Goal: Subscribe to service/newsletter: Subscribe to service/newsletter

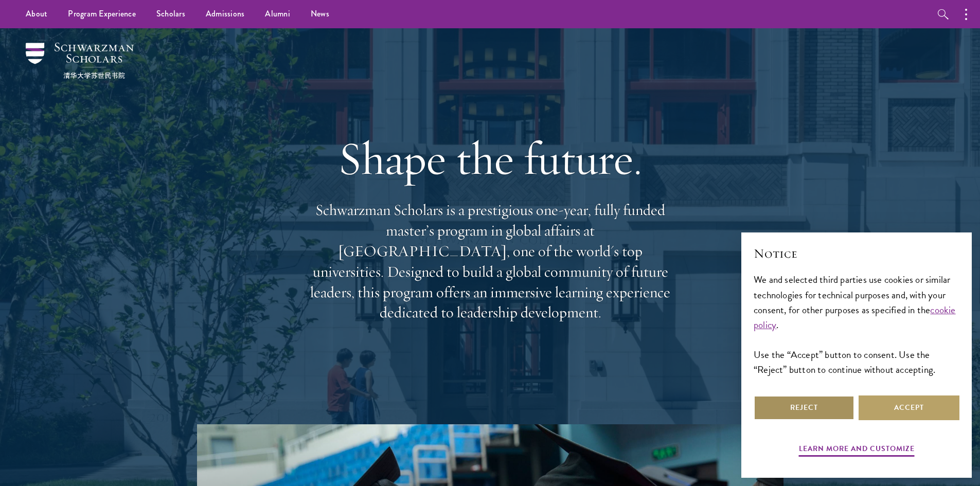
click at [812, 400] on button "Reject" at bounding box center [804, 408] width 101 height 25
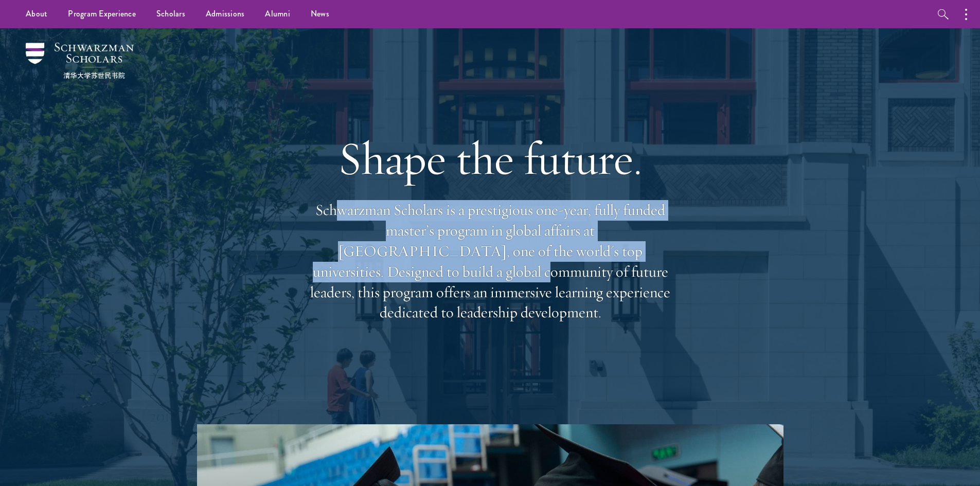
drag, startPoint x: 335, startPoint y: 229, endPoint x: 668, endPoint y: 266, distance: 335.4
click at [668, 266] on p "Schwarzman Scholars is a prestigious one-year, fully funded master’s program in…" at bounding box center [490, 261] width 370 height 123
drag, startPoint x: 323, startPoint y: 284, endPoint x: 668, endPoint y: 304, distance: 346.3
click at [668, 304] on p "Schwarzman Scholars is a prestigious one-year, fully funded master’s program in…" at bounding box center [490, 261] width 370 height 123
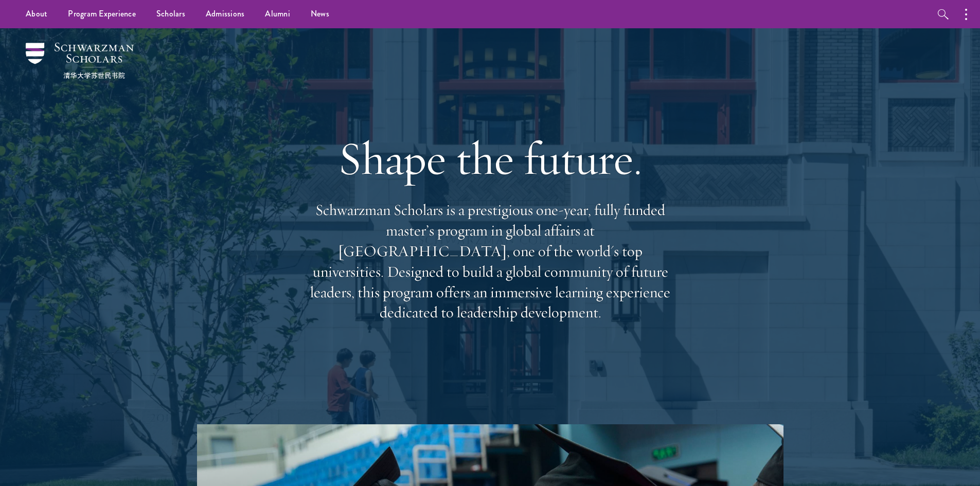
click at [546, 270] on p "Schwarzman Scholars is a prestigious one-year, fully funded master’s program in…" at bounding box center [490, 261] width 370 height 123
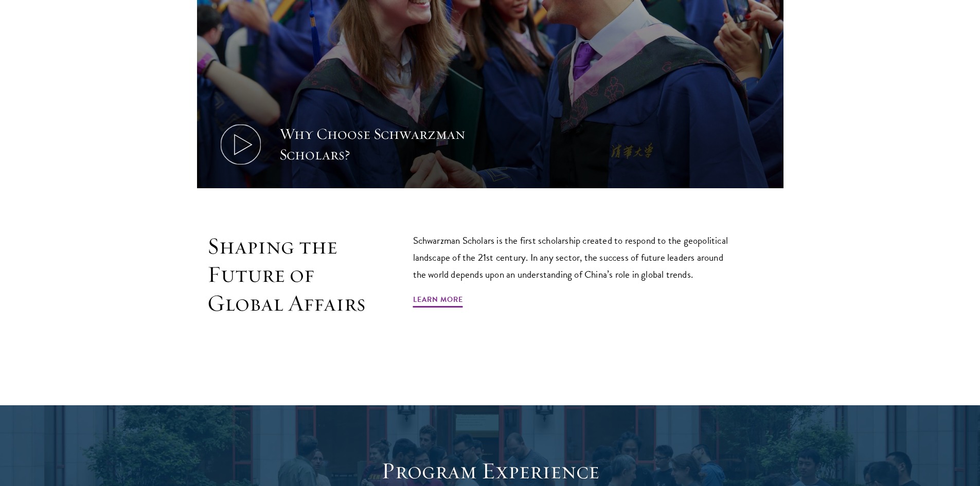
scroll to position [617, 0]
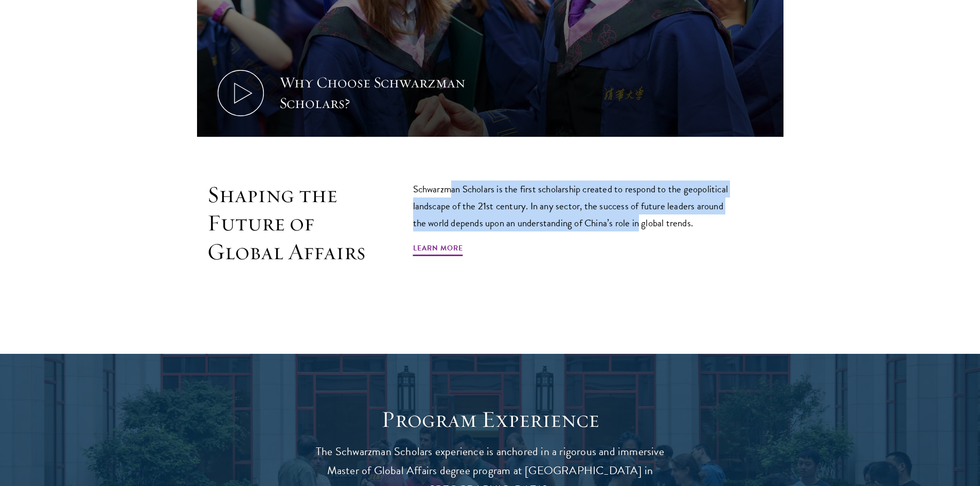
drag, startPoint x: 454, startPoint y: 187, endPoint x: 641, endPoint y: 219, distance: 190.0
click at [641, 219] on p "Schwarzman Scholars is the first scholarship created to respond to the geopolit…" at bounding box center [575, 206] width 324 height 51
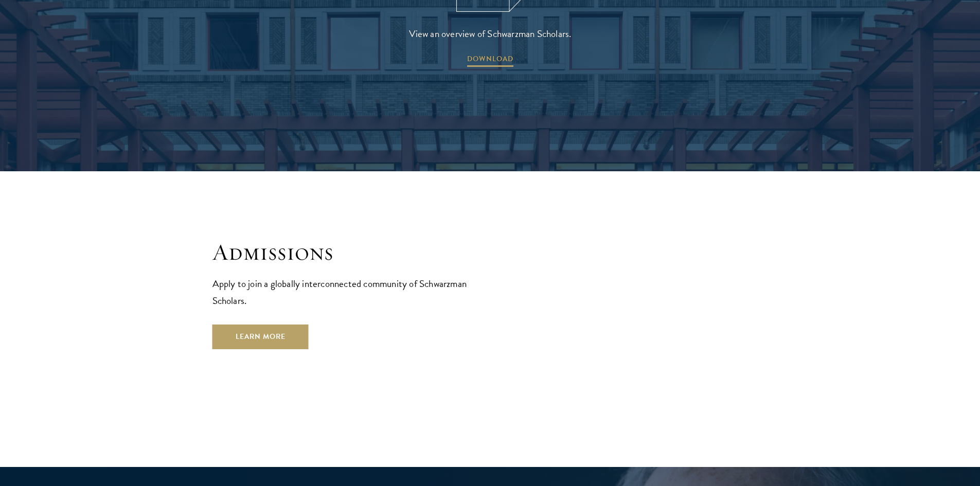
scroll to position [1646, 0]
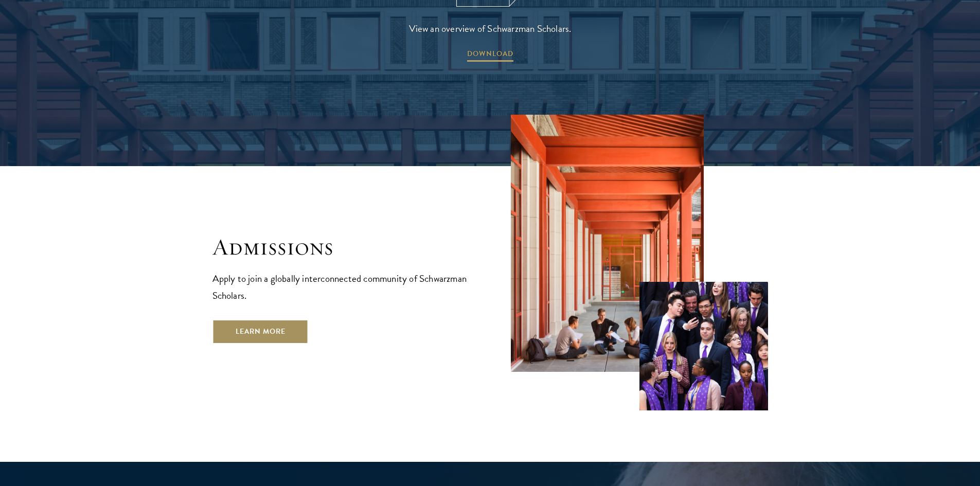
click at [282, 319] on link "Learn More" at bounding box center [260, 331] width 96 height 25
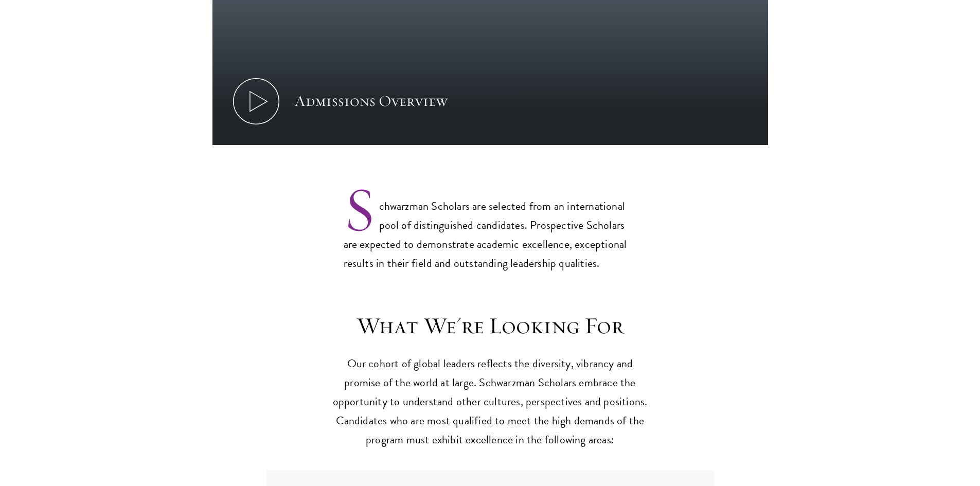
scroll to position [720, 0]
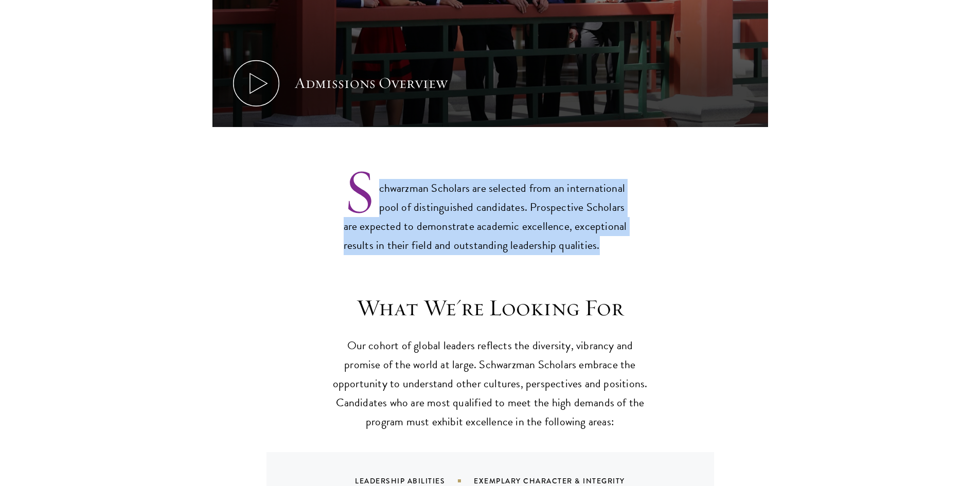
drag, startPoint x: 377, startPoint y: 189, endPoint x: 594, endPoint y: 221, distance: 219.9
click at [594, 221] on p "Schwarzman Scholars are selected from an international pool of distinguished ca…" at bounding box center [490, 208] width 293 height 93
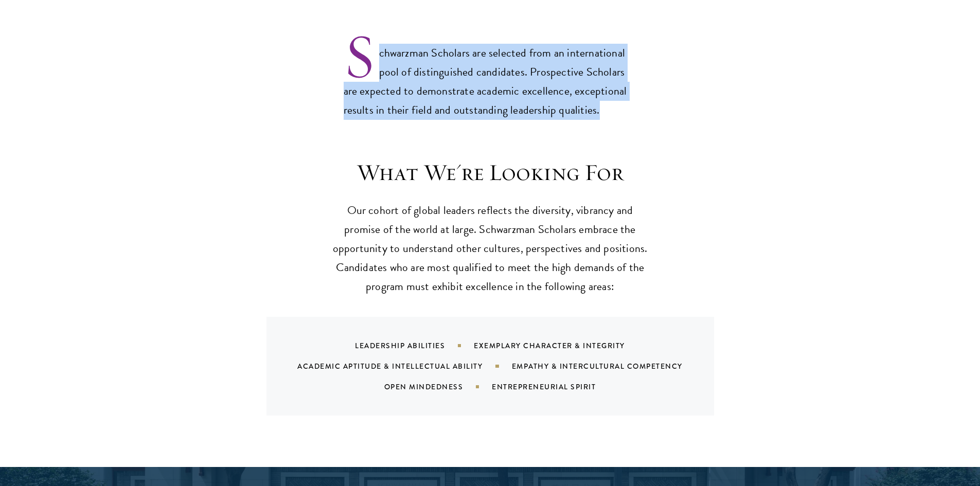
scroll to position [875, 0]
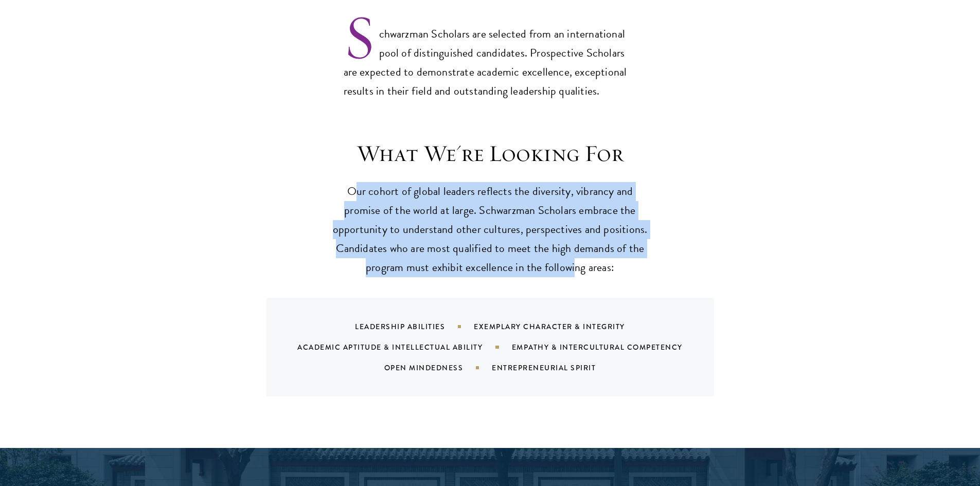
drag, startPoint x: 379, startPoint y: 176, endPoint x: 575, endPoint y: 249, distance: 208.5
click at [575, 249] on p "Our cohort of global leaders reflects the diversity, vibrancy and promise of th…" at bounding box center [490, 229] width 319 height 95
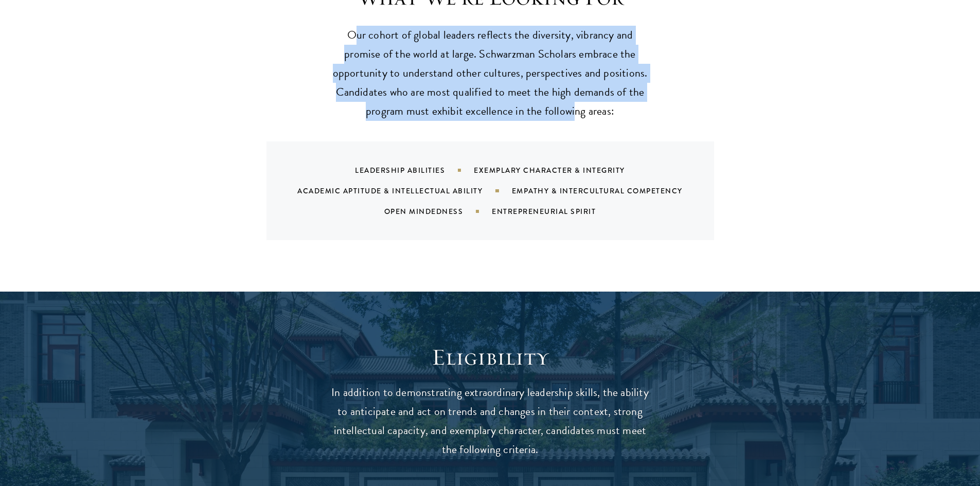
scroll to position [1235, 0]
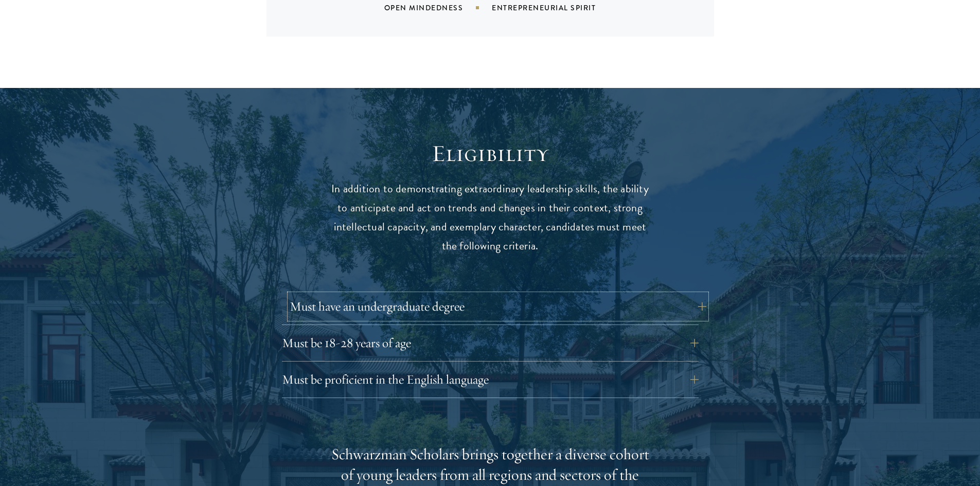
click at [413, 294] on button "Must have an undergraduate degree" at bounding box center [498, 306] width 417 height 25
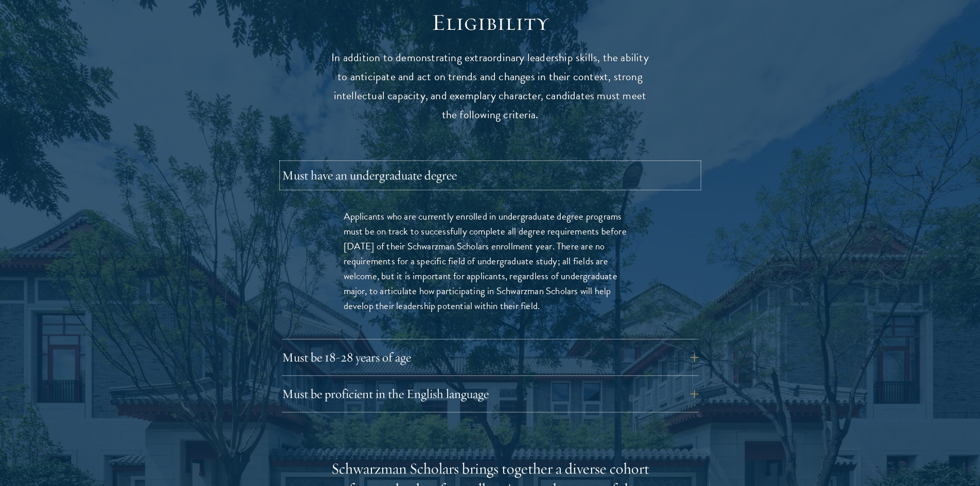
scroll to position [1389, 0]
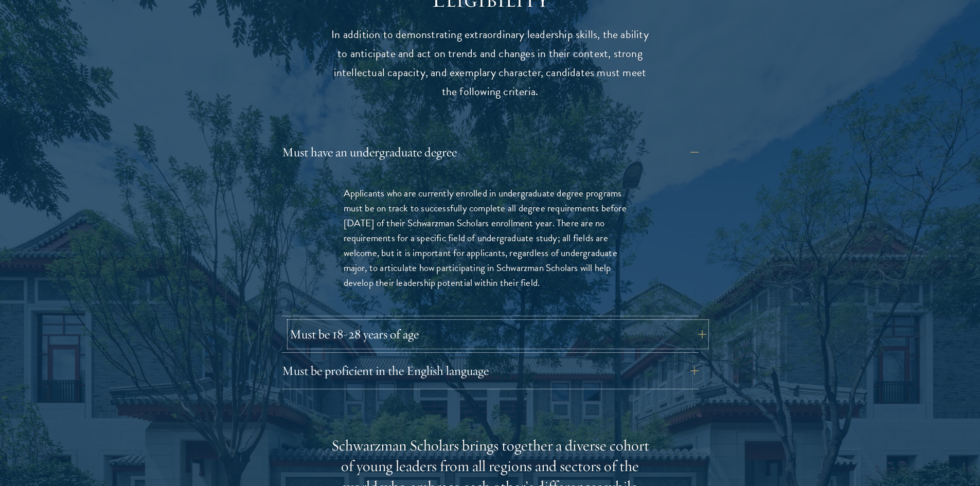
click at [477, 322] on button "Must be 18-28 years of age" at bounding box center [498, 334] width 417 height 25
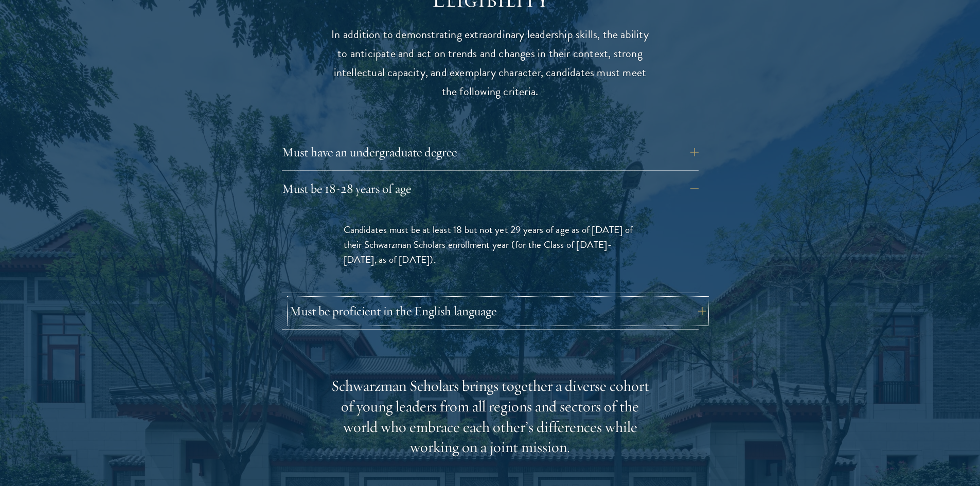
click at [461, 299] on button "Must be proficient in the English language" at bounding box center [498, 311] width 417 height 25
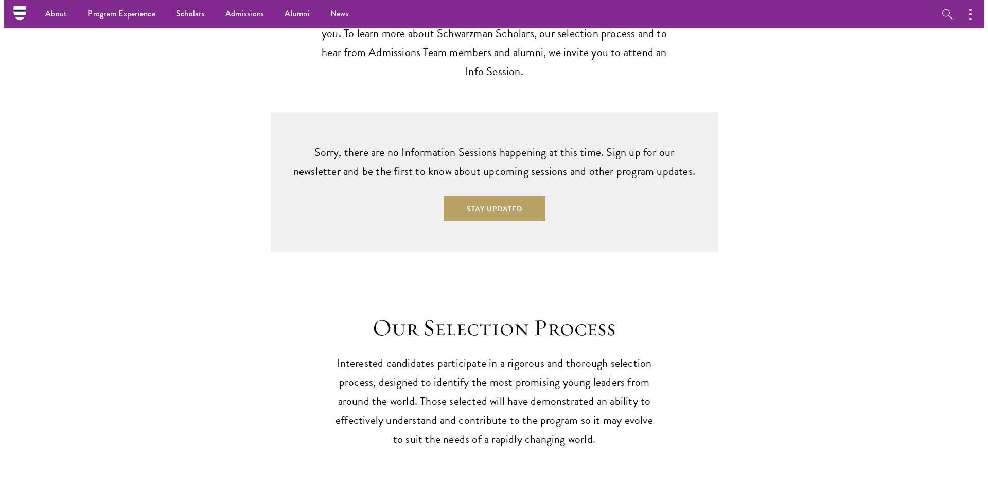
scroll to position [2778, 0]
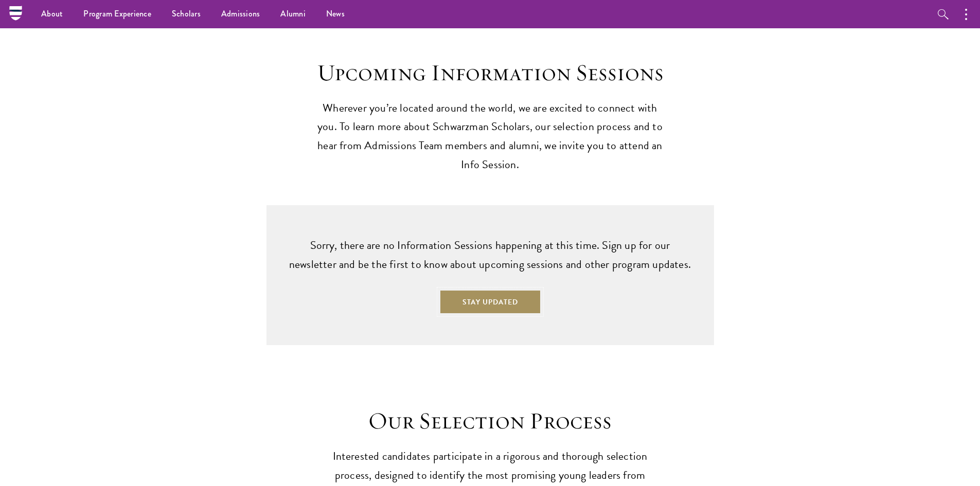
click at [472, 290] on button "Stay Updated" at bounding box center [490, 302] width 102 height 25
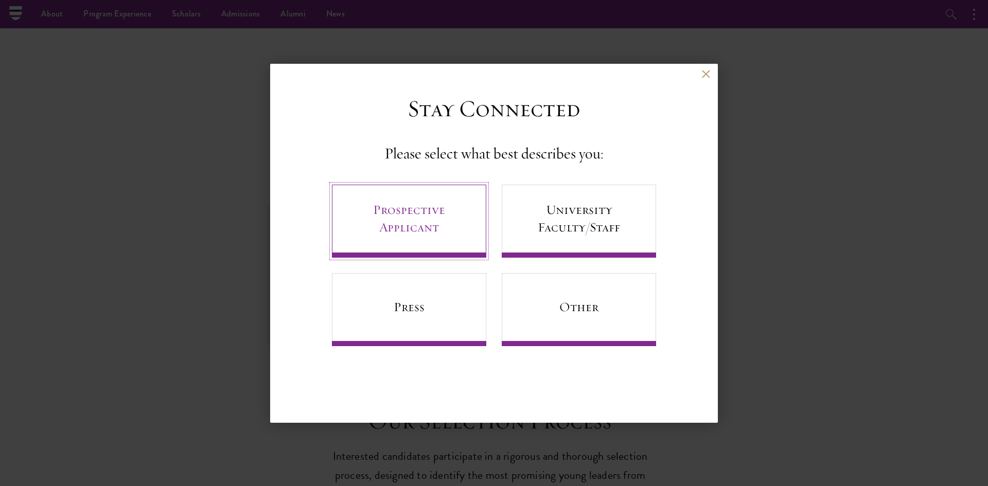
click at [461, 231] on link "Prospective Applicant" at bounding box center [409, 221] width 154 height 73
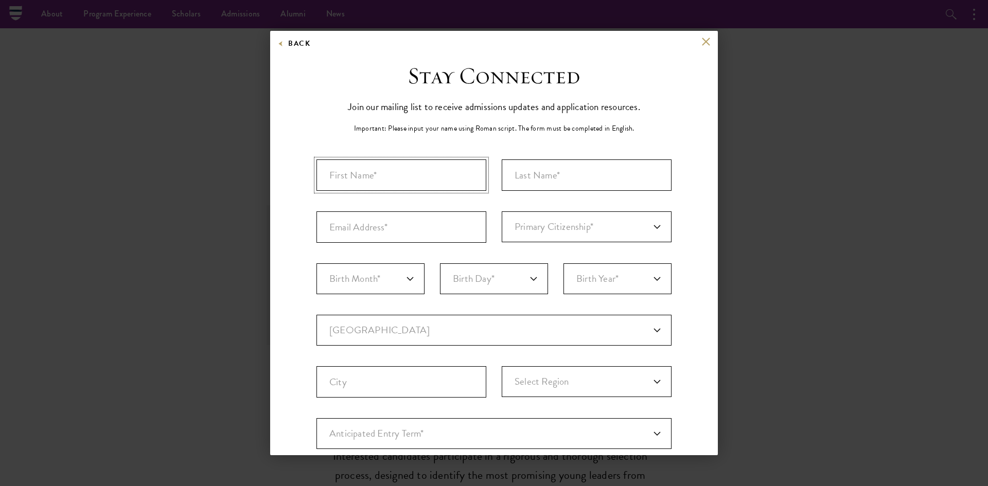
click at [422, 177] on input "First Name*" at bounding box center [401, 174] width 170 height 31
type input "Danielle"
click at [566, 167] on input "Last Name (Family Name)*" at bounding box center [587, 174] width 170 height 31
type input "Vo"
click at [394, 225] on input "Email Address*" at bounding box center [401, 226] width 170 height 31
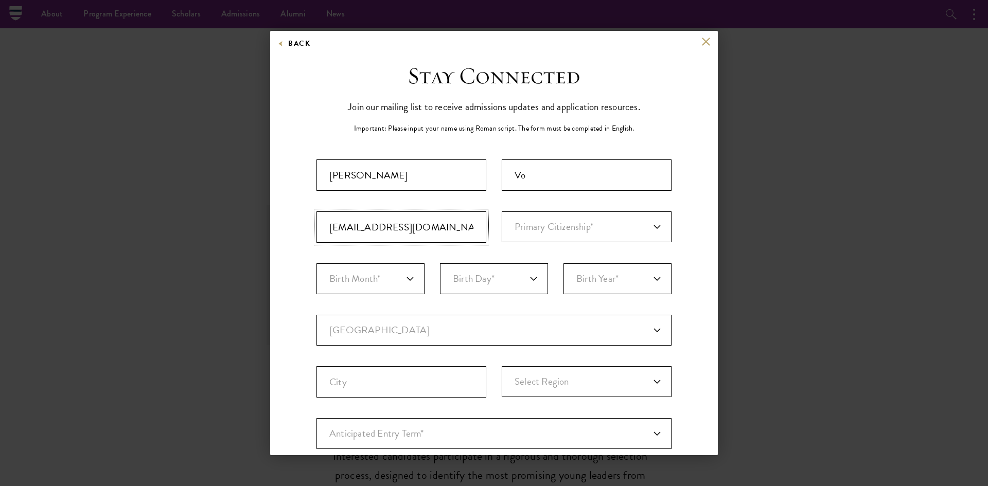
type input "vo24d@mtholyoke.edu"
click at [576, 233] on select "Primary Citizenship* Afghanistan Aland Islands Albania Algeria Andorra Angola A…" at bounding box center [587, 226] width 170 height 31
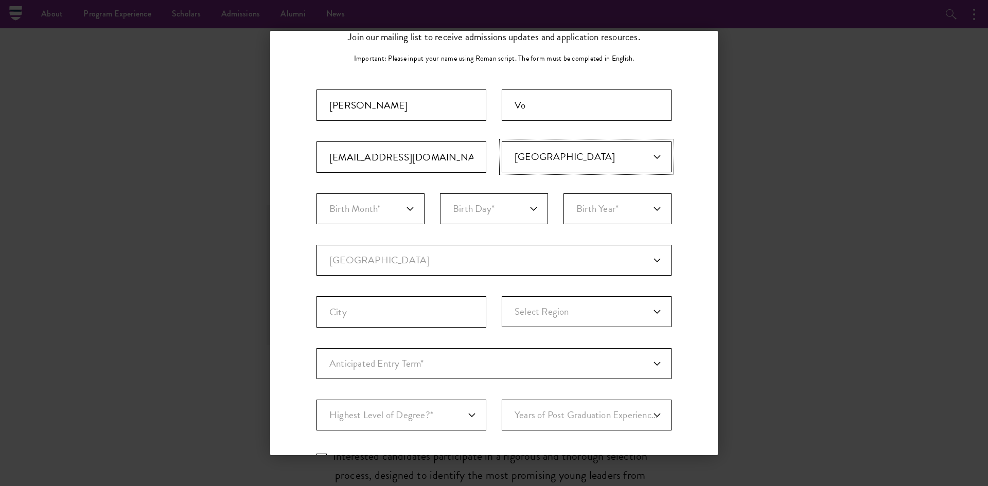
scroll to position [0, 0]
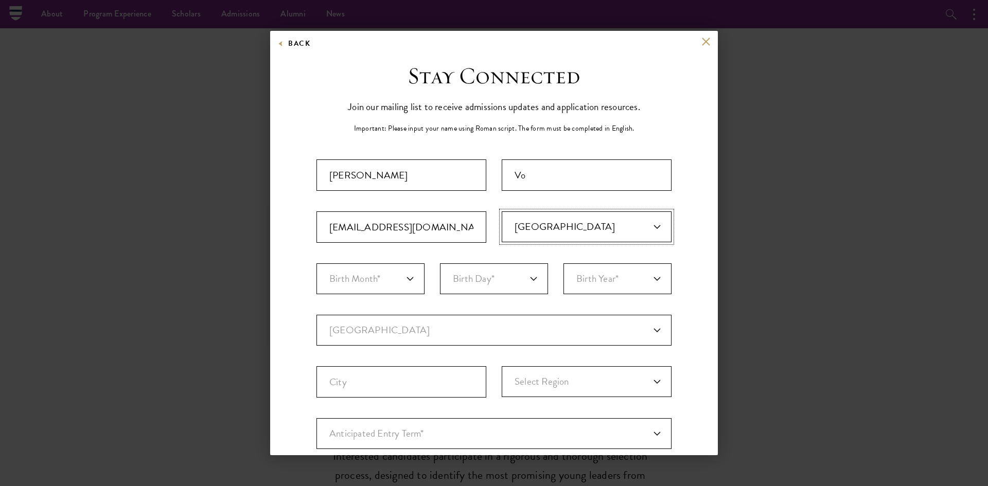
click at [633, 217] on select "Primary Citizenship* Afghanistan Aland Islands Albania Algeria Andorra Angola A…" at bounding box center [587, 226] width 170 height 31
click at [617, 192] on div "Important: The form must be completed in English. Danielle Vo vo24d@mtholyoke.e…" at bounding box center [493, 359] width 355 height 400
click at [614, 222] on select "Primary Citizenship* Afghanistan Aland Islands Albania Algeria Andorra Angola A…" at bounding box center [587, 226] width 170 height 31
select select "VM"
click at [502, 211] on select "Primary Citizenship* Afghanistan Aland Islands Albania Algeria Andorra Angola A…" at bounding box center [587, 226] width 170 height 31
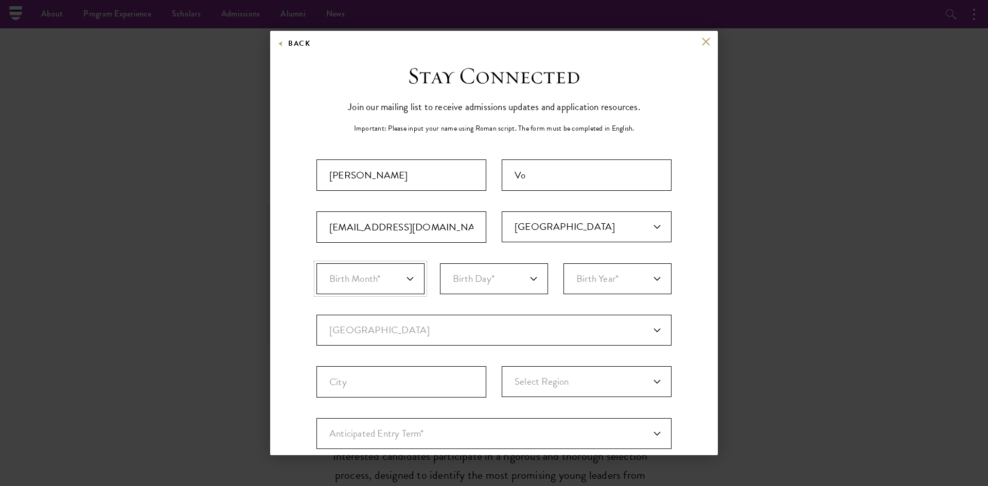
click at [378, 284] on select "Birth Month* January February March April May June July August September Octobe…" at bounding box center [370, 278] width 108 height 31
select select "03"
click at [316, 263] on select "Birth Month* January February March April May June July August September Octobe…" at bounding box center [370, 278] width 108 height 31
click at [486, 282] on select "Birth Day* 1 2 3 4 5 6 7 8 9 10 11 12 13 14 15 16 17 18 19 20 21 22 23 24 25 26…" at bounding box center [494, 278] width 108 height 31
select select "17"
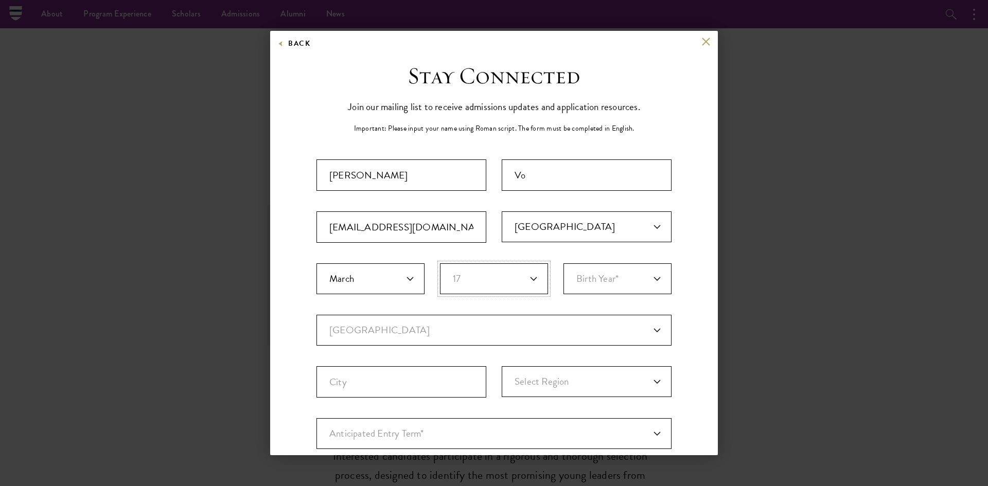
click at [440, 263] on select "Birth Day* 1 2 3 4 5 6 7 8 9 10 11 12 13 14 15 16 17 18 19 20 21 22 23 24 25 26…" at bounding box center [494, 278] width 108 height 31
click at [605, 271] on select "Birth Year* 2025 2024 2023 2022 2021 2020 2019 2018 2017 2016 2015 2014 2013 20…" at bounding box center [617, 278] width 108 height 31
select select "2002"
click at [563, 263] on select "Birth Year* 2025 2024 2023 2022 2021 2020 2019 2018 2017 2016 2015 2014 2013 20…" at bounding box center [617, 278] width 108 height 31
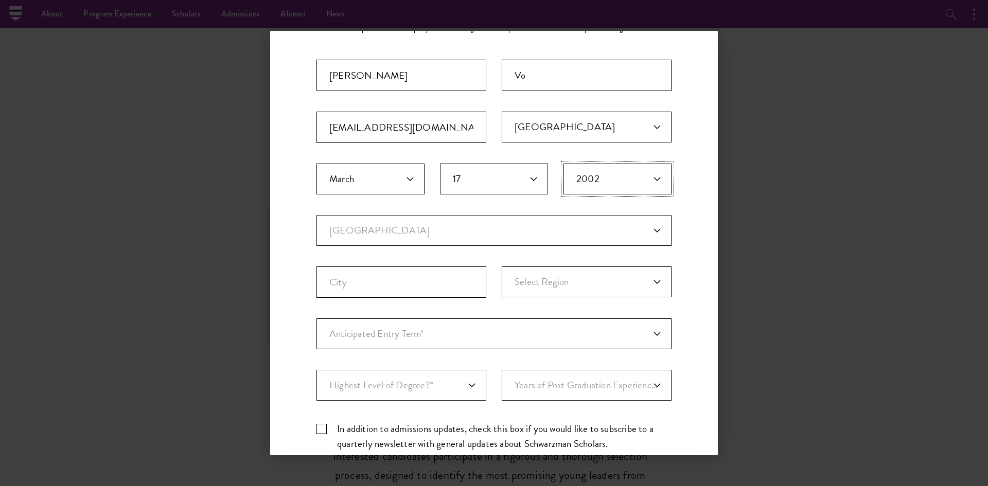
scroll to position [103, 0]
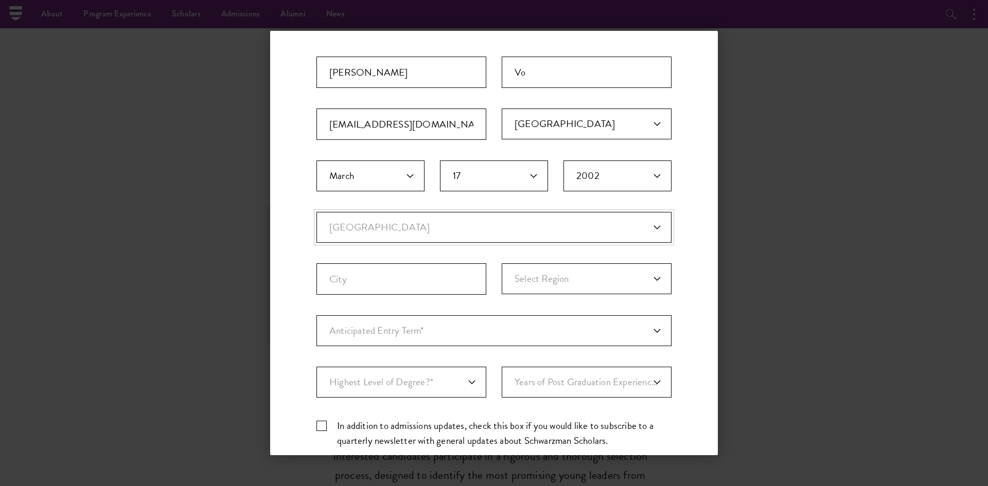
click at [400, 216] on select "Current Country Afghanistan Aland Islands Albania Algeria Andorra Angola Anguil…" at bounding box center [493, 227] width 355 height 31
select select "US"
click at [316, 212] on select "Current Country Afghanistan Aland Islands Albania Algeria Andorra Angola Anguil…" at bounding box center [493, 227] width 355 height 31
select select
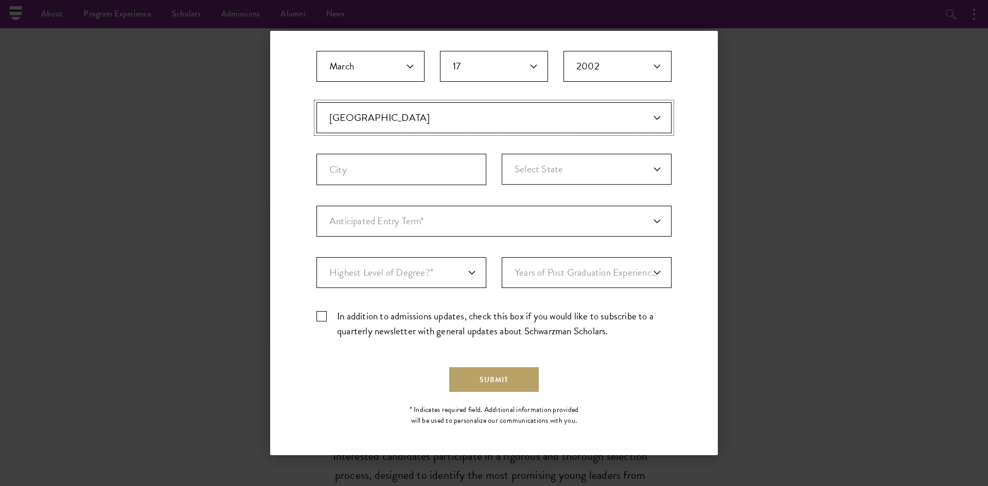
scroll to position [213, 0]
click at [421, 213] on select "Anticipated Entry Term* August 2026 (Application opens April 2025) Just Explori…" at bounding box center [493, 220] width 355 height 31
select select "e64b8ab3-eabb-4867-96d5-7e6b4840665f"
click at [316, 205] on select "Anticipated Entry Term* August 2026 (Application opens April 2025) Just Explori…" at bounding box center [493, 220] width 355 height 31
click at [408, 272] on select "Highest Level of Degree?* PHD Bachelor's Master's Current Undergraduate Student" at bounding box center [401, 271] width 170 height 31
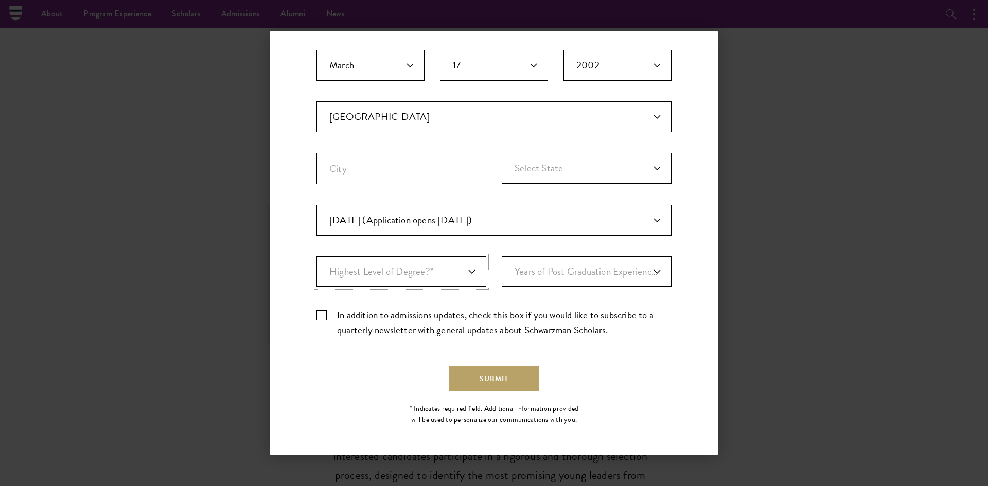
select select "bf44f490-31e9-4d16-b1d2-df861e7933aa"
click at [316, 256] on select "Highest Level of Degree?* PHD Bachelor's Master's Current Undergraduate Student" at bounding box center [401, 271] width 170 height 31
click at [569, 271] on select "Years of Post Graduation Experience?* 1 2 3 4 5 6 7 8 9 10" at bounding box center [587, 271] width 170 height 31
select select "1"
click at [502, 256] on select "Years of Post Graduation Experience?* 1 2 3 4 5 6 7 8 9 10" at bounding box center [587, 271] width 170 height 31
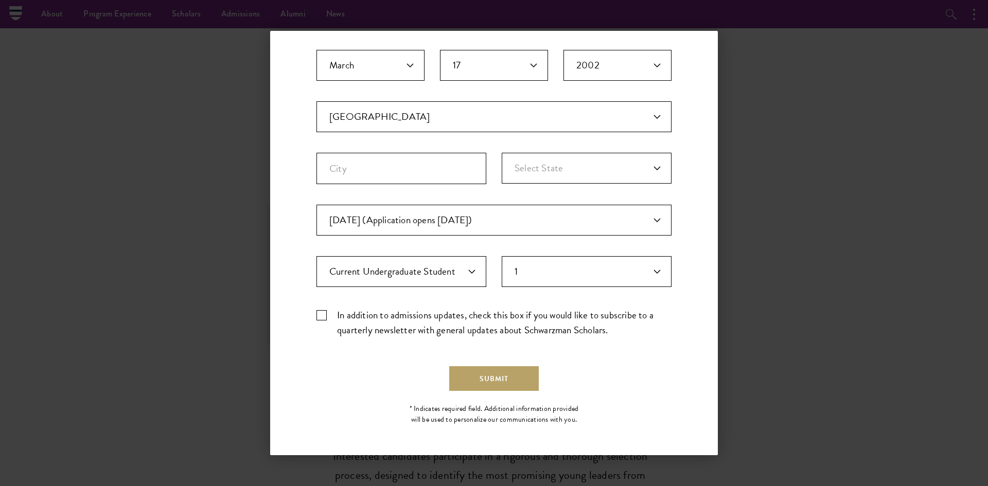
click at [327, 315] on label "In addition to admissions updates, check this box if you would like to subscrib…" at bounding box center [493, 323] width 355 height 30
click at [327, 314] on input "In addition to admissions updates, check this box if you would like to subscrib…" at bounding box center [493, 311] width 355 height 7
click at [343, 318] on label "In addition to admissions updates, check this box if you would like to subscrib…" at bounding box center [493, 323] width 355 height 30
click at [343, 314] on input "In addition to admissions updates, check this box if you would like to subscrib…" at bounding box center [493, 311] width 355 height 7
click at [343, 318] on label "In addition to admissions updates, check this box if you would like to subscrib…" at bounding box center [493, 323] width 355 height 30
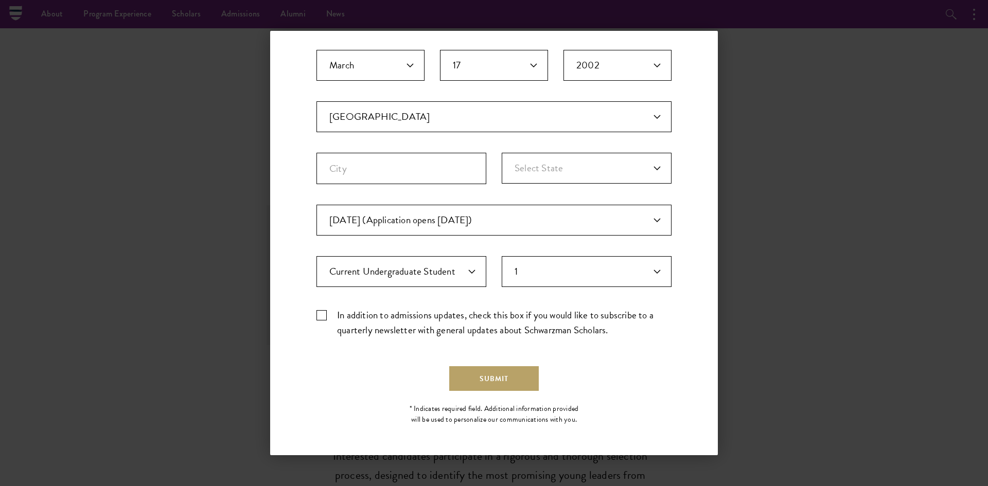
click at [343, 314] on input "In addition to admissions updates, check this box if you would like to subscrib…" at bounding box center [493, 311] width 355 height 7
checkbox input "true"
click at [475, 370] on button "Submit" at bounding box center [494, 378] width 90 height 25
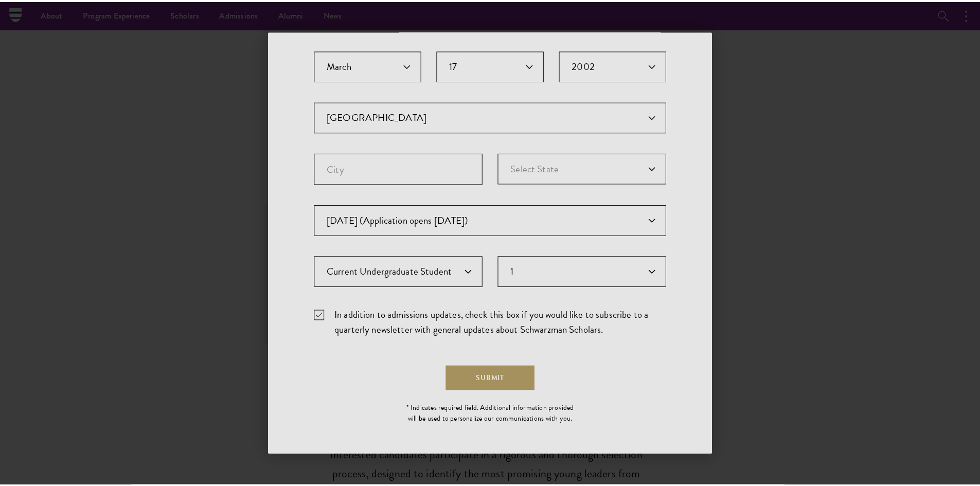
scroll to position [0, 0]
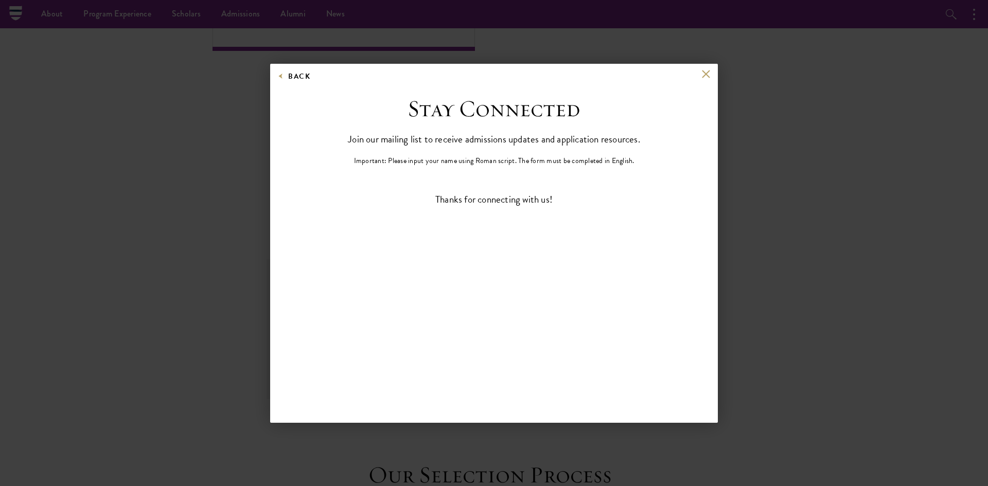
click at [712, 71] on div "Back" at bounding box center [494, 82] width 448 height 25
click at [703, 72] on button at bounding box center [705, 74] width 9 height 9
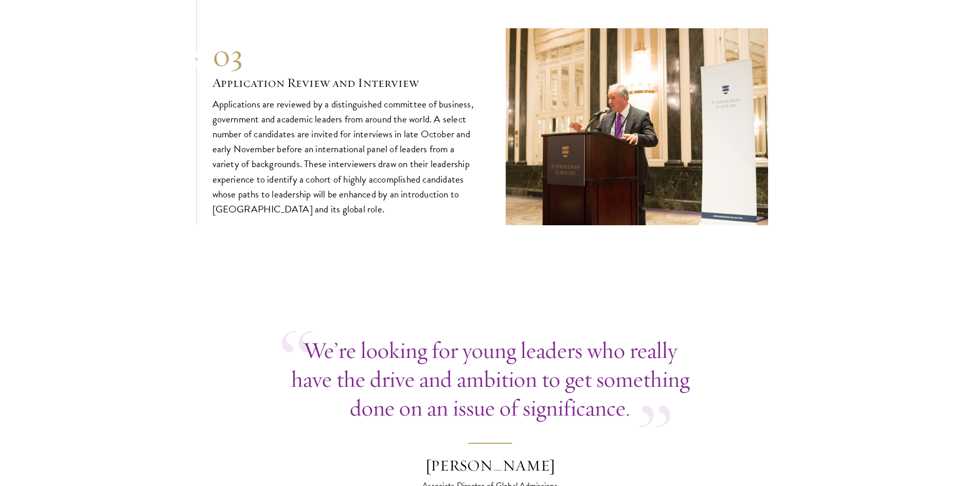
scroll to position [3856, 0]
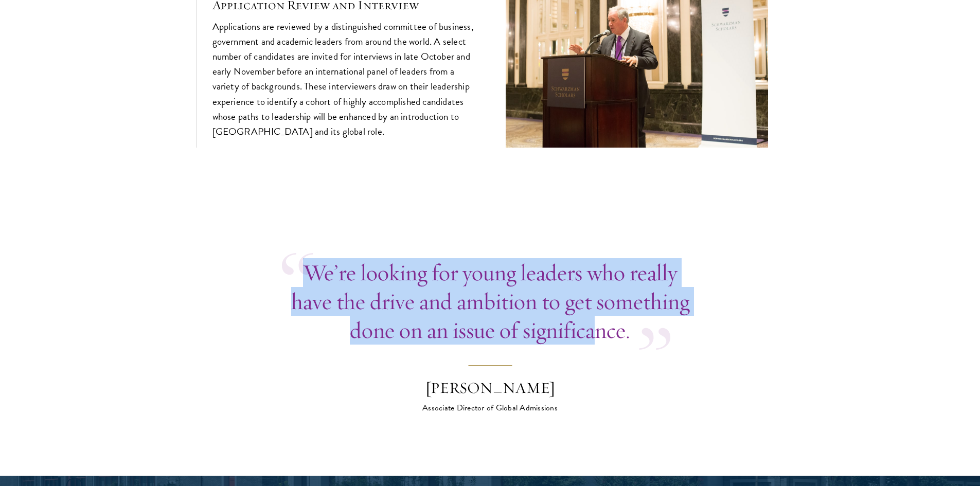
drag, startPoint x: 307, startPoint y: 248, endPoint x: 596, endPoint y: 306, distance: 294.3
click at [596, 306] on div "We’re looking for young leaders who really have the drive and ambition to get s…" at bounding box center [490, 301] width 417 height 86
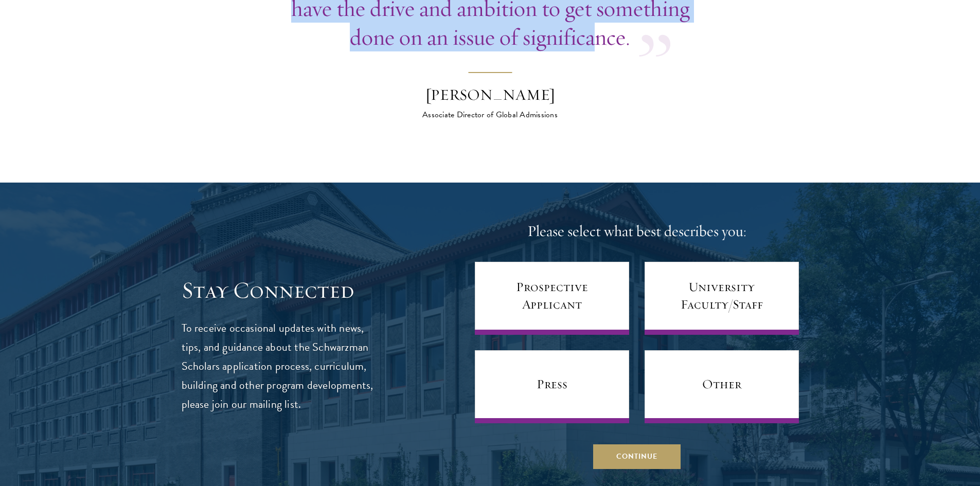
scroll to position [4164, 0]
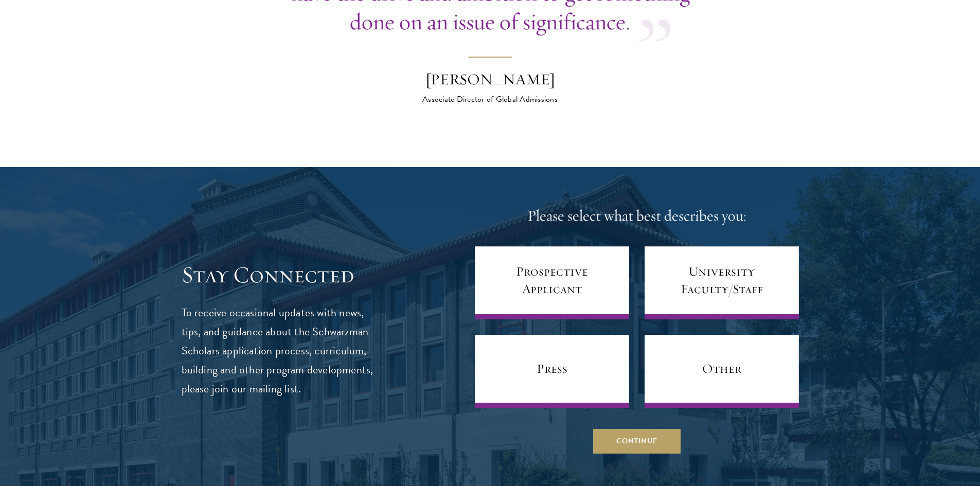
click at [377, 311] on div "Stay Connected To receive occasional updates with news, tips, and guidance abou…" at bounding box center [490, 330] width 617 height 248
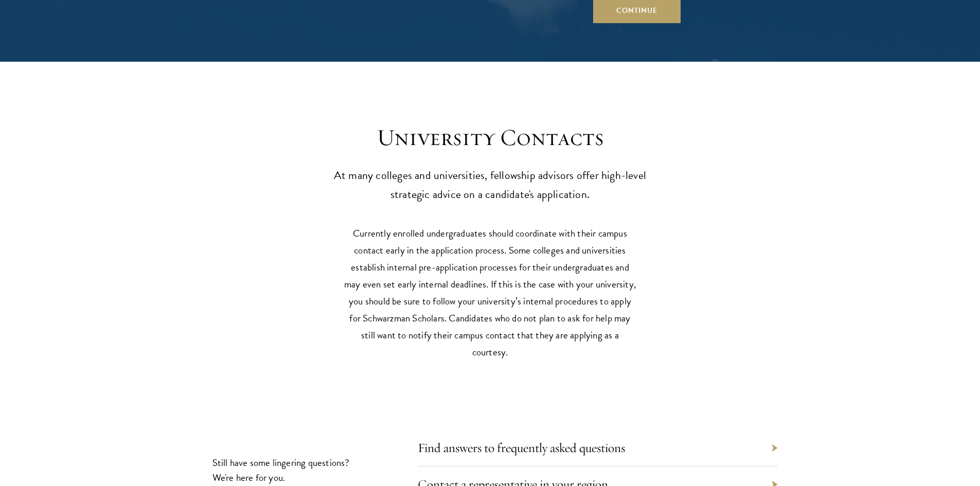
scroll to position [4627, 0]
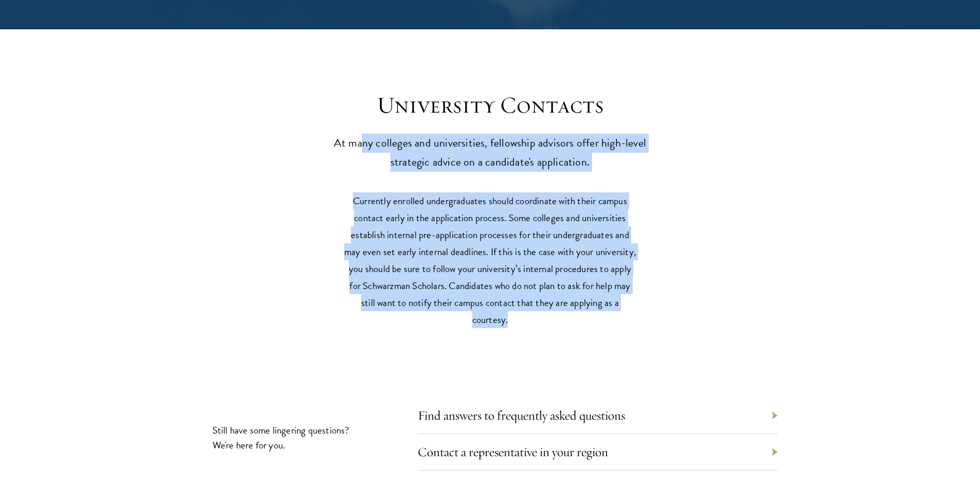
drag, startPoint x: 502, startPoint y: 141, endPoint x: 512, endPoint y: 298, distance: 157.3
click at [512, 298] on div "University Contacts At many colleges and universities, fellowship advisors offe…" at bounding box center [490, 296] width 980 height 472
click at [439, 230] on p "Currently enrolled undergraduates should coordinate with their campus contact e…" at bounding box center [490, 260] width 293 height 136
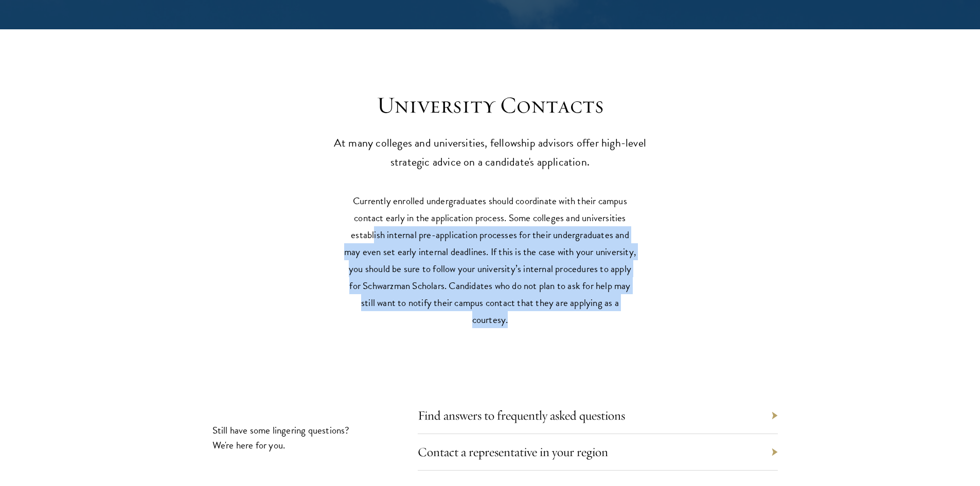
drag, startPoint x: 372, startPoint y: 206, endPoint x: 555, endPoint y: 302, distance: 206.0
click at [555, 302] on p "Currently enrolled undergraduates should coordinate with their campus contact e…" at bounding box center [490, 260] width 293 height 136
click at [488, 302] on p "Currently enrolled undergraduates should coordinate with their campus contact e…" at bounding box center [490, 260] width 293 height 136
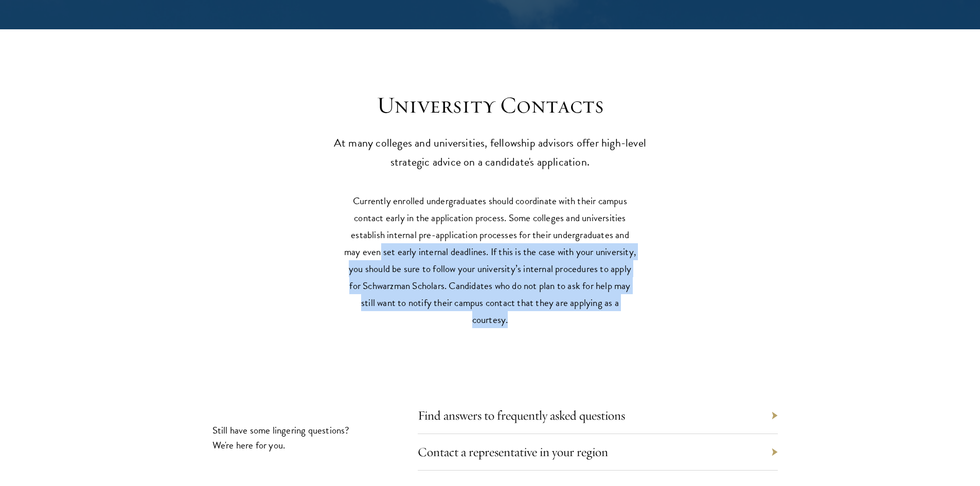
drag, startPoint x: 383, startPoint y: 241, endPoint x: 542, endPoint y: 298, distance: 169.2
click at [542, 298] on p "Currently enrolled undergraduates should coordinate with their campus contact e…" at bounding box center [490, 260] width 293 height 136
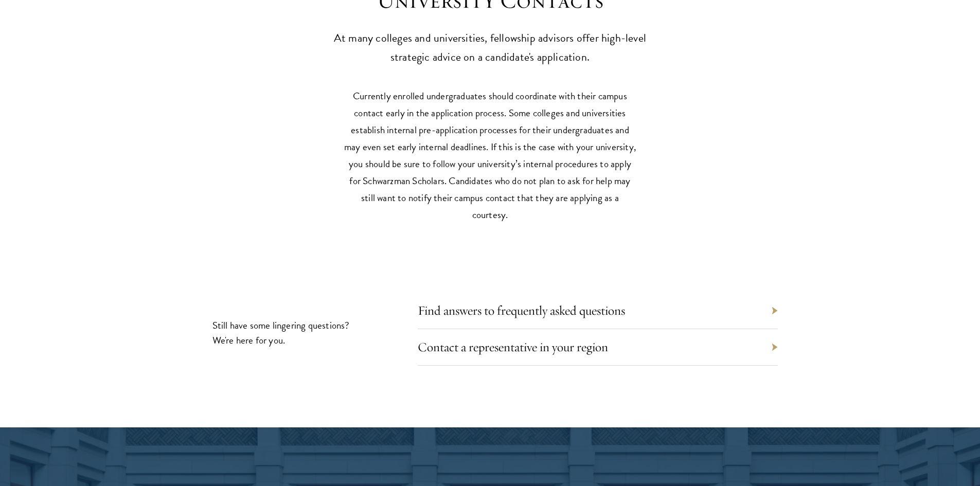
scroll to position [4885, 0]
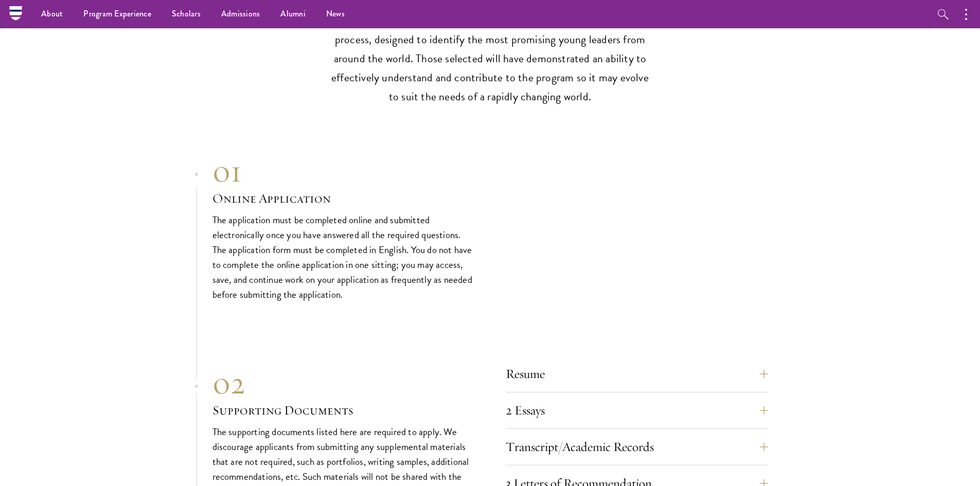
click at [420, 153] on div "01" at bounding box center [343, 171] width 262 height 37
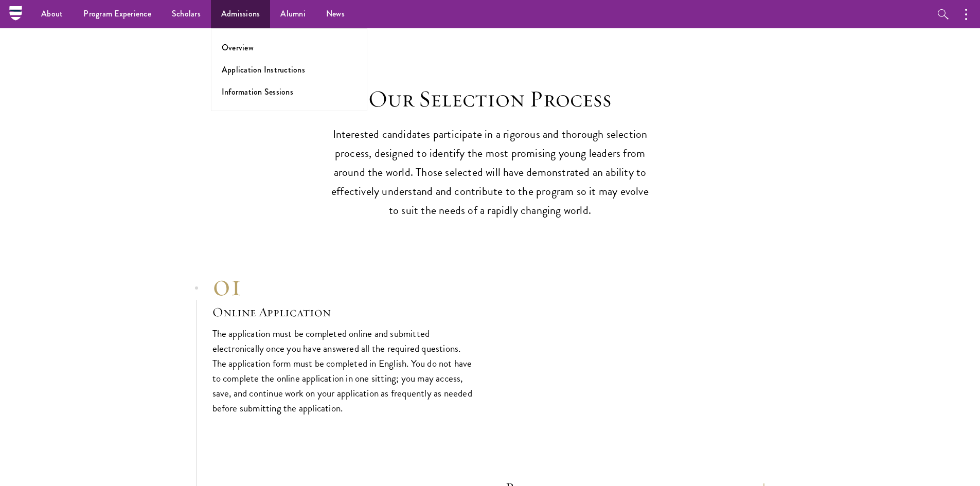
scroll to position [2574, 0]
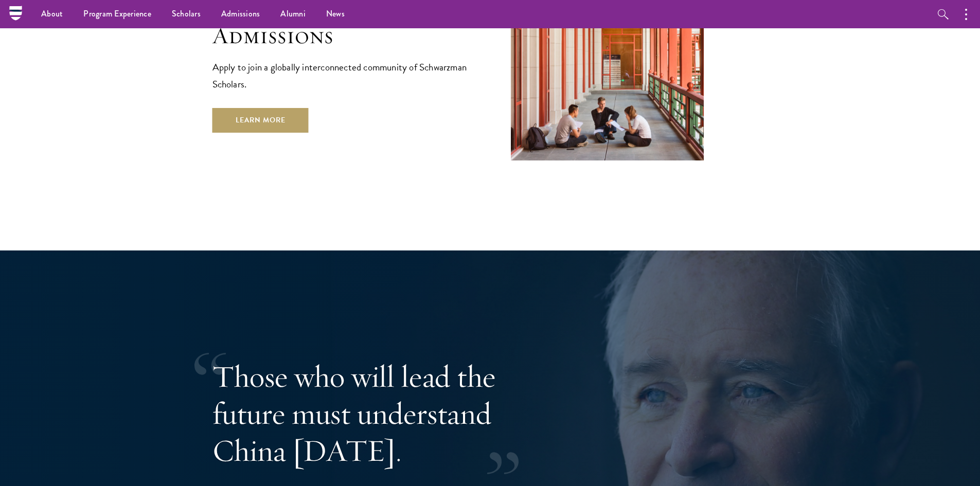
scroll to position [1852, 0]
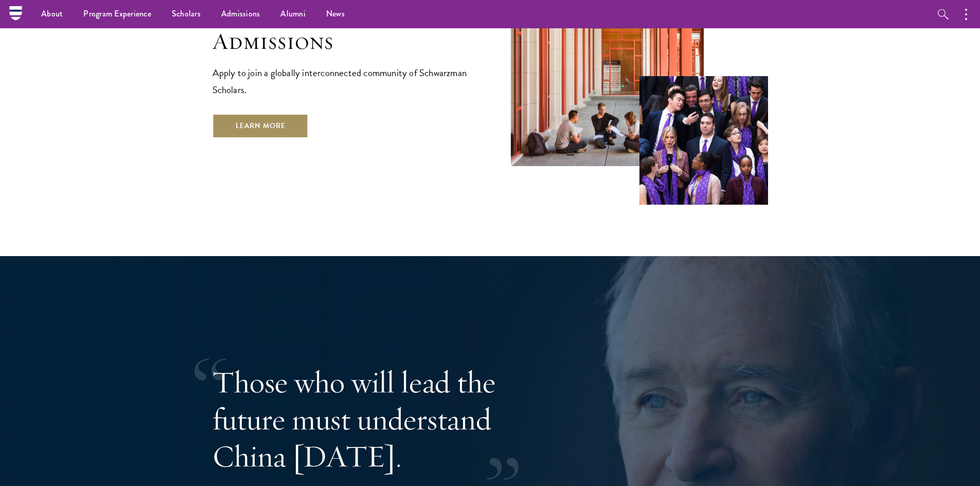
click at [261, 114] on link "Learn More" at bounding box center [260, 126] width 96 height 25
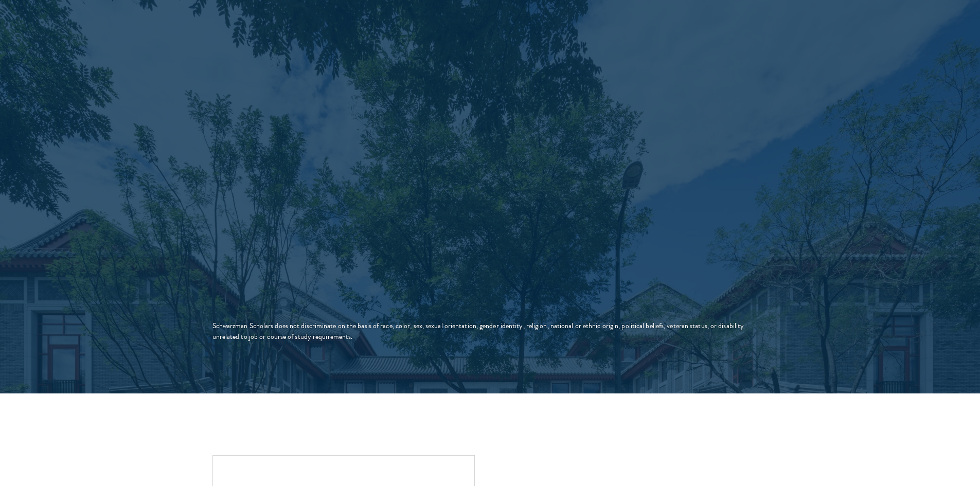
scroll to position [2058, 0]
